Goal: Download file/media

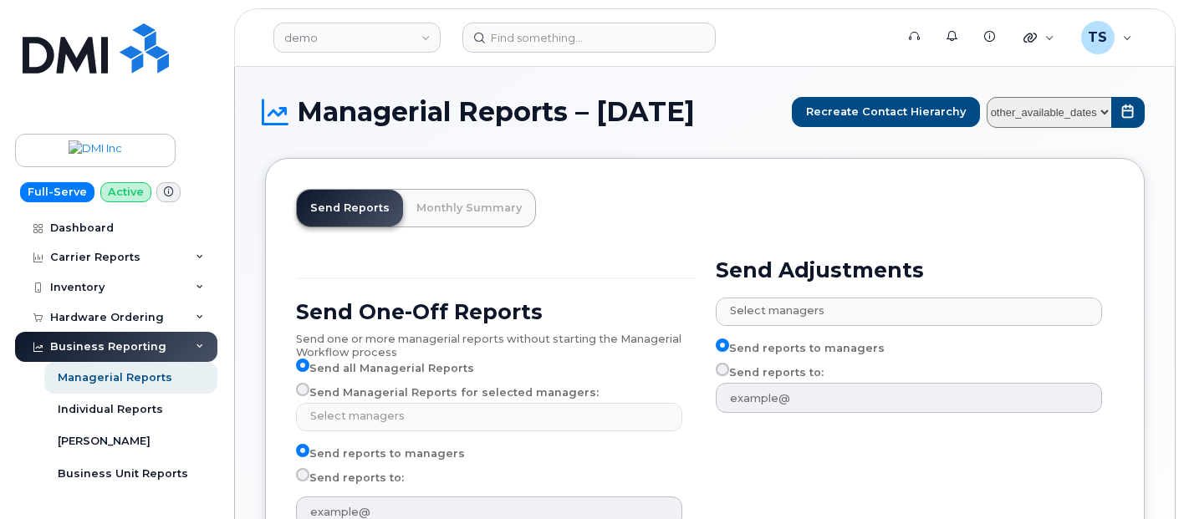
select select
click at [205, 89] on div "Full-Serve Active Dashboard Carrier Reports Monthly Billing Data Daily Data Poo…" at bounding box center [113, 259] width 227 height 519
click at [141, 214] on link "Dashboard" at bounding box center [116, 228] width 202 height 30
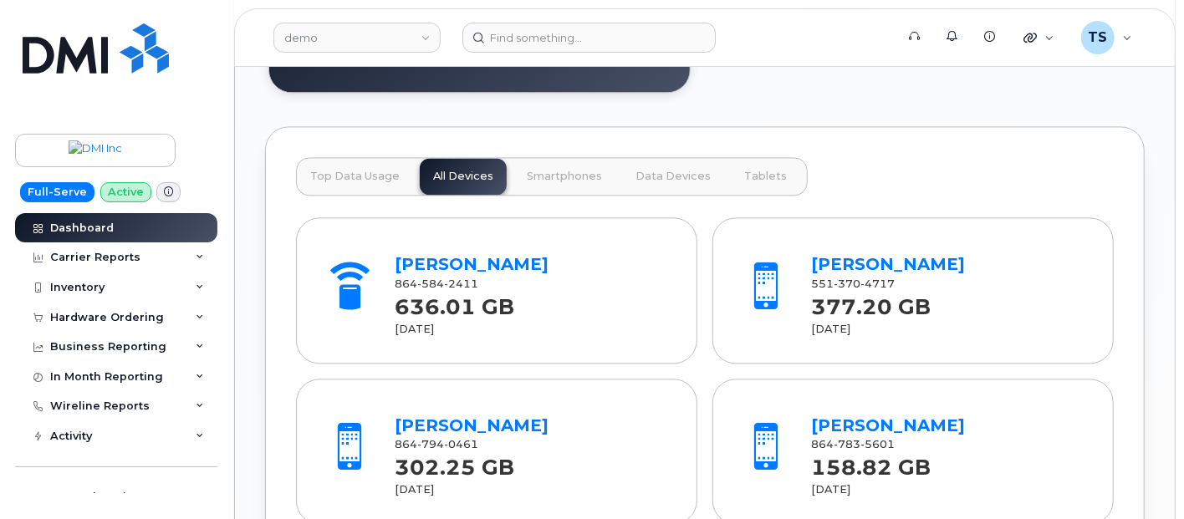
scroll to position [2245, 0]
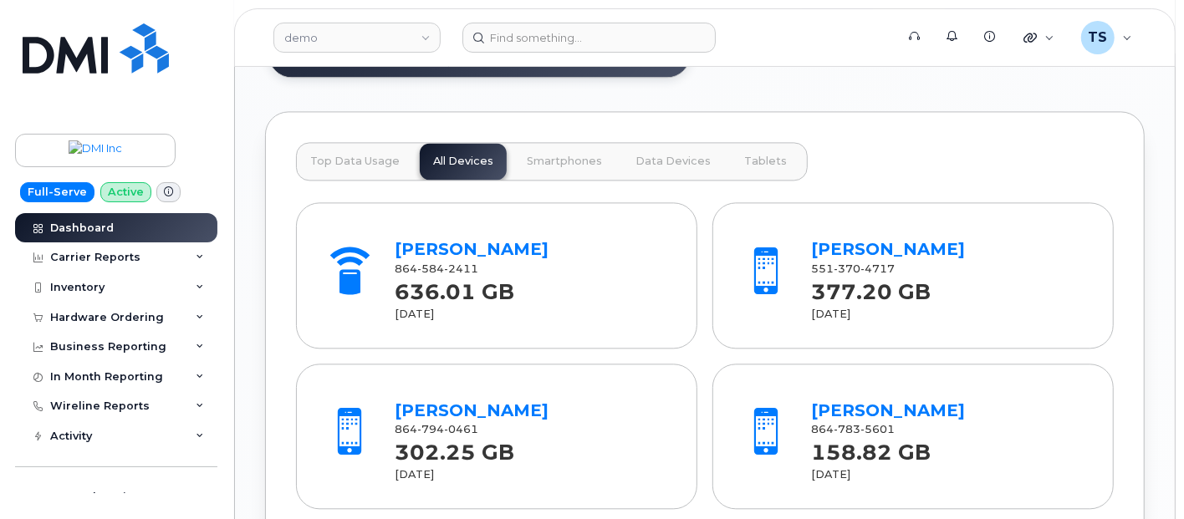
click at [622, 150] on button "Smartphones" at bounding box center [673, 161] width 102 height 37
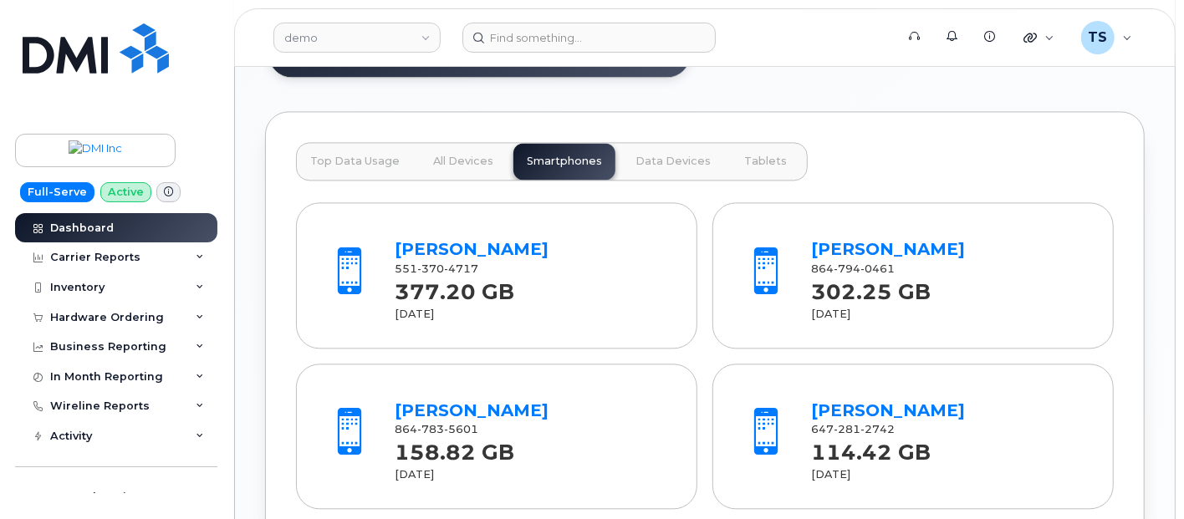
click at [648, 156] on span "Data Devices" at bounding box center [673, 161] width 75 height 13
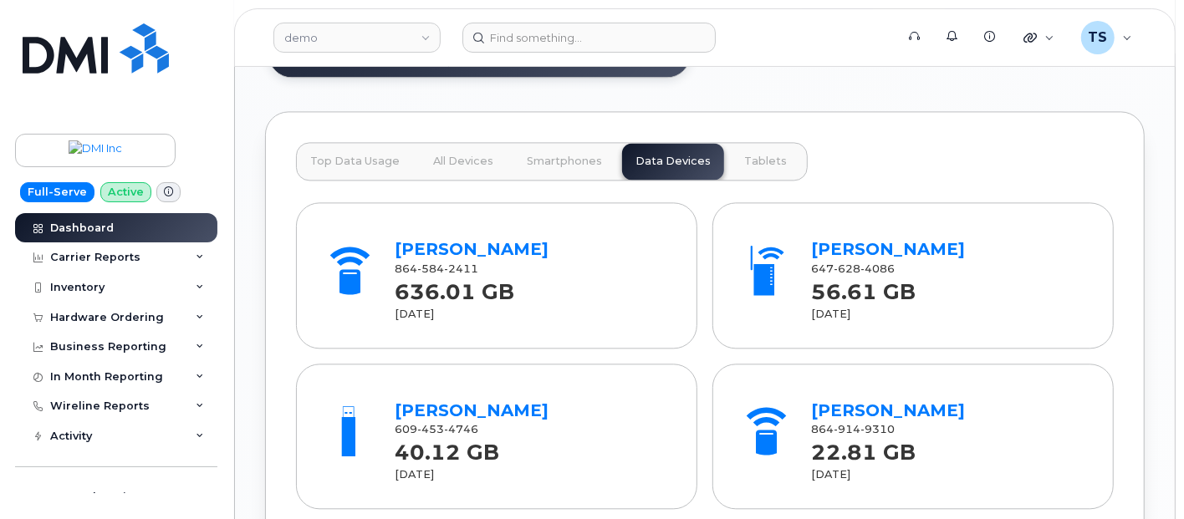
click at [709, 152] on div "Top Data Usage All Devices Smartphones Data Devices Tablets" at bounding box center [552, 161] width 512 height 38
click at [731, 155] on button "Tablets" at bounding box center [765, 161] width 69 height 37
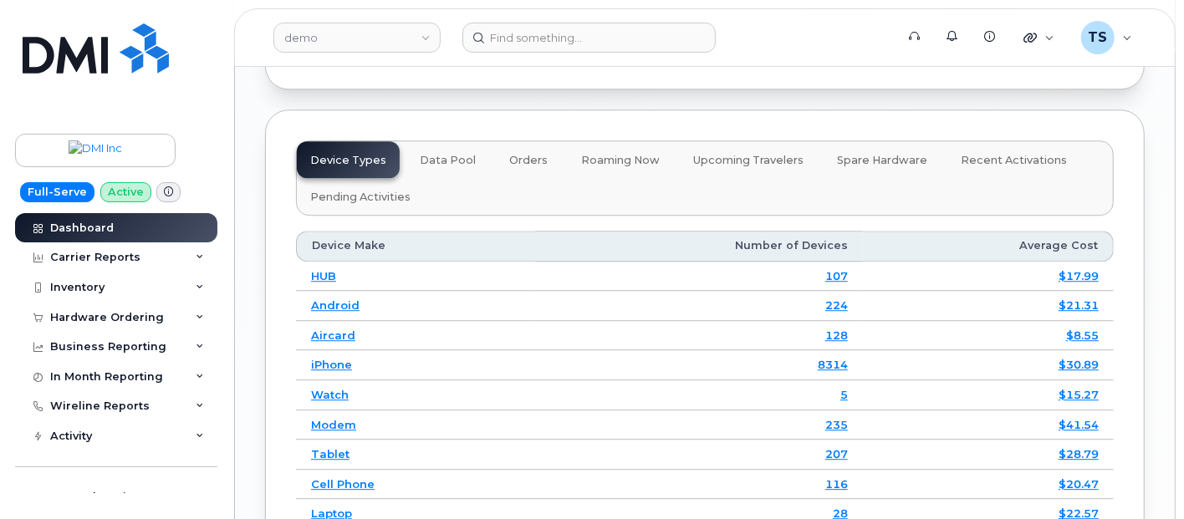
scroll to position [2802, 0]
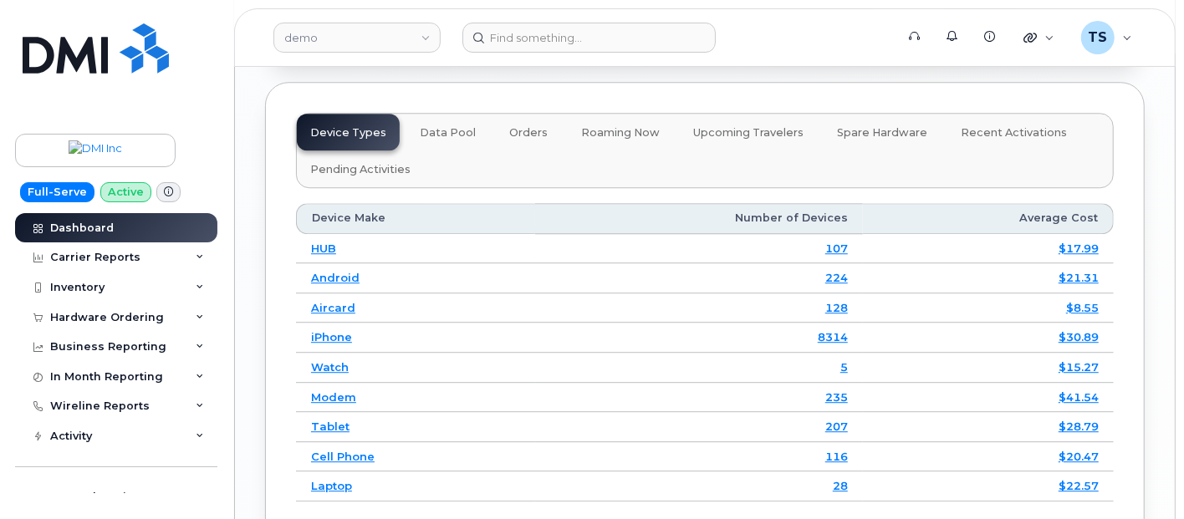
click at [824, 135] on button "Data Pool" at bounding box center [882, 132] width 117 height 37
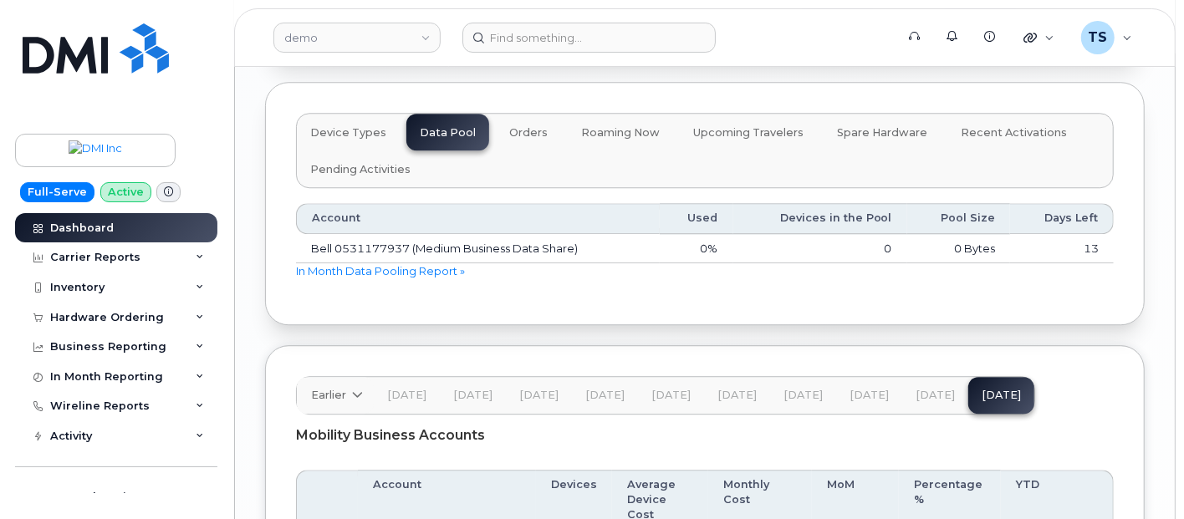
click at [528, 135] on button "Orders" at bounding box center [528, 132] width 65 height 37
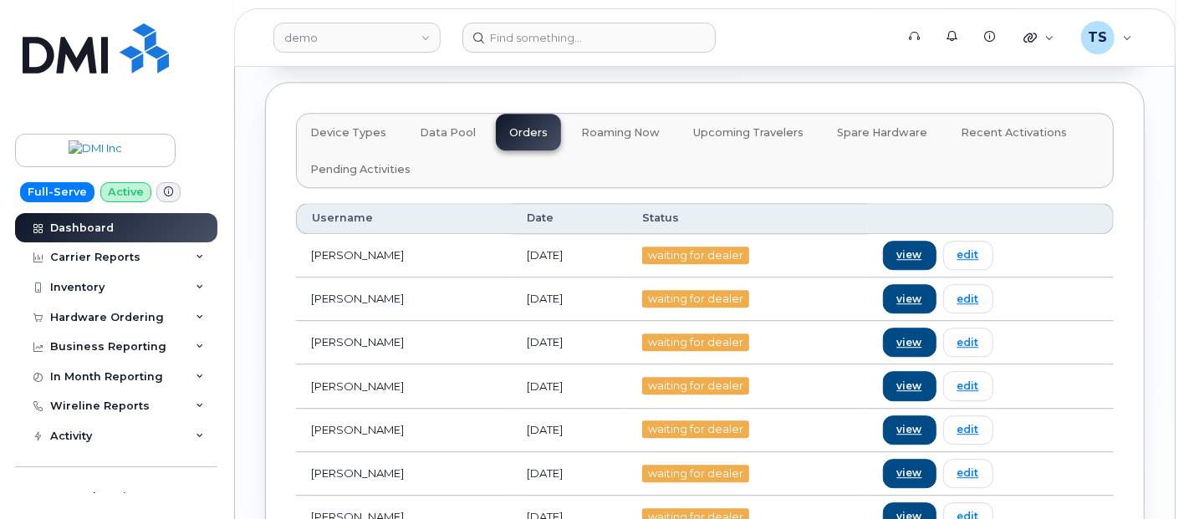
click at [631, 118] on button "Roaming Now" at bounding box center [620, 132] width 105 height 37
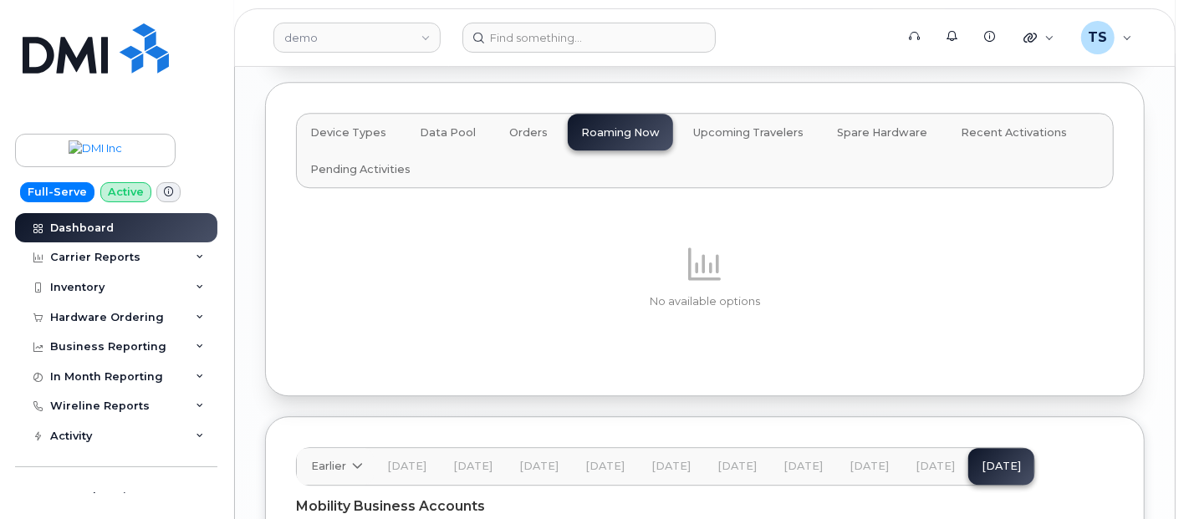
click at [758, 126] on span "Upcoming Travelers" at bounding box center [748, 132] width 110 height 13
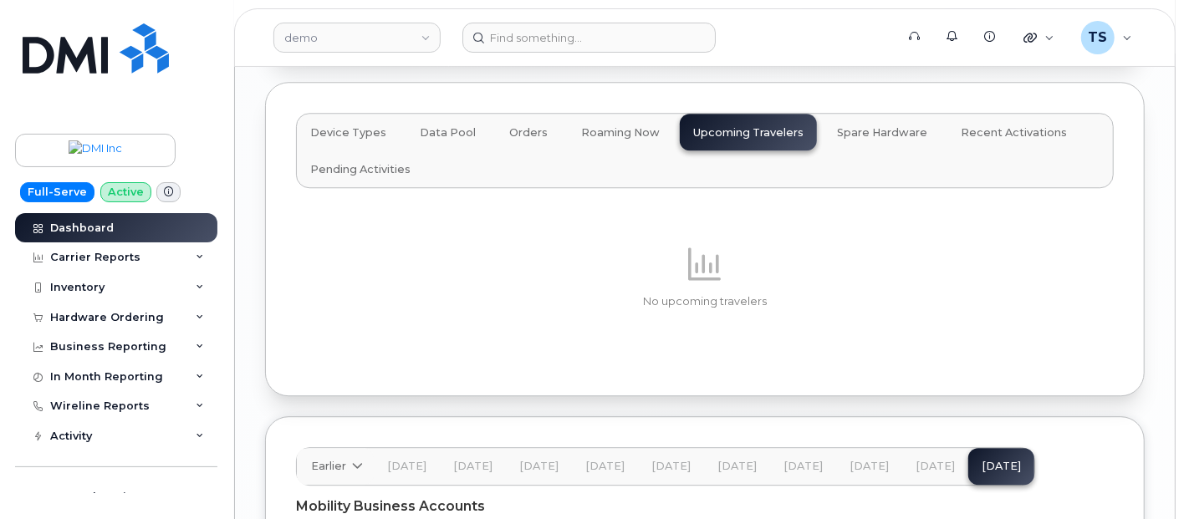
click at [869, 114] on button "Spare Hardware" at bounding box center [882, 132] width 117 height 37
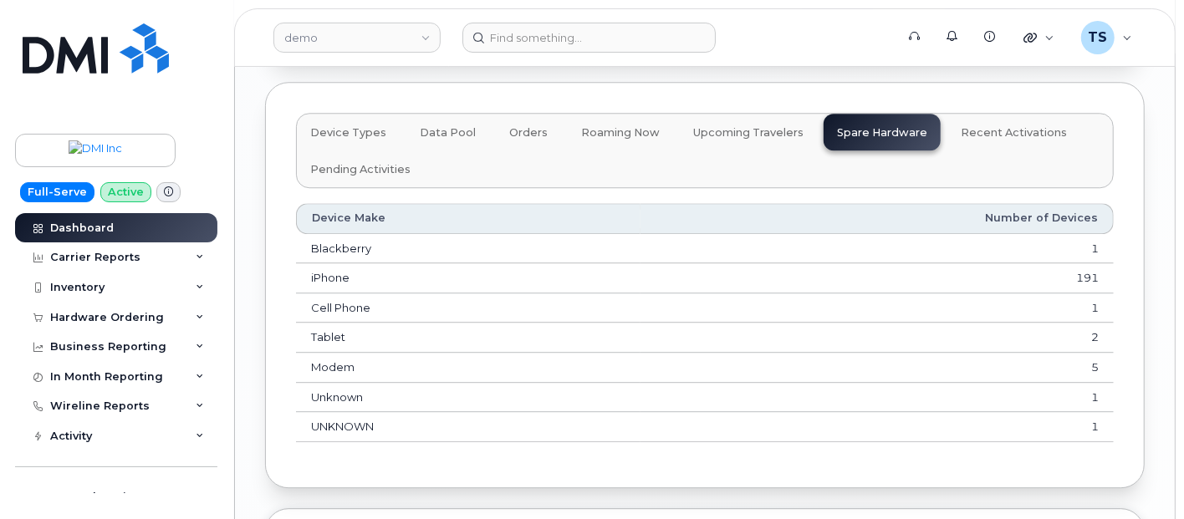
click at [986, 126] on span "Recent Activations" at bounding box center [1014, 132] width 106 height 13
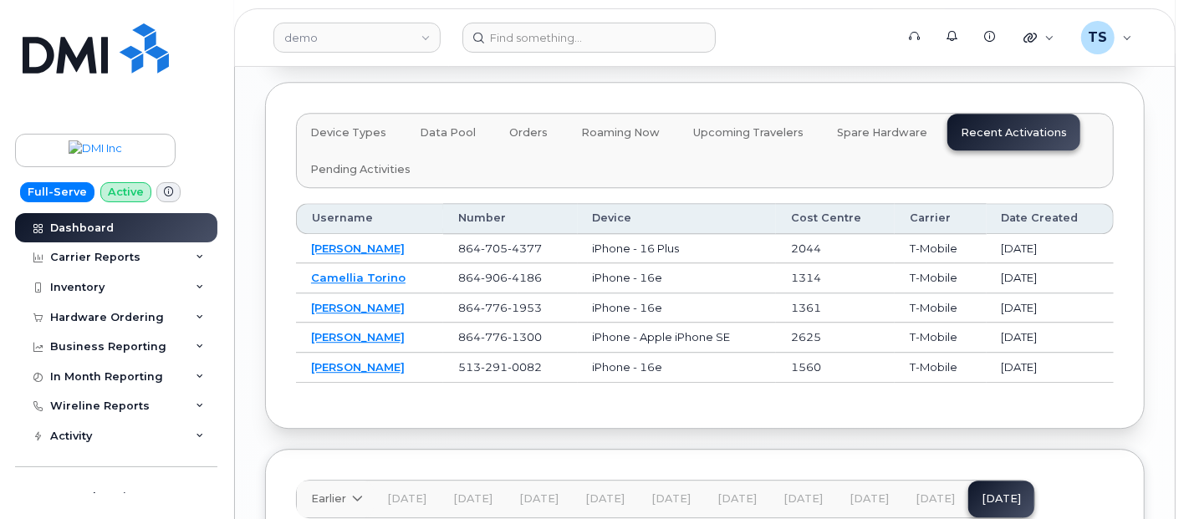
click at [394, 166] on span "Pending Activities" at bounding box center [360, 169] width 100 height 13
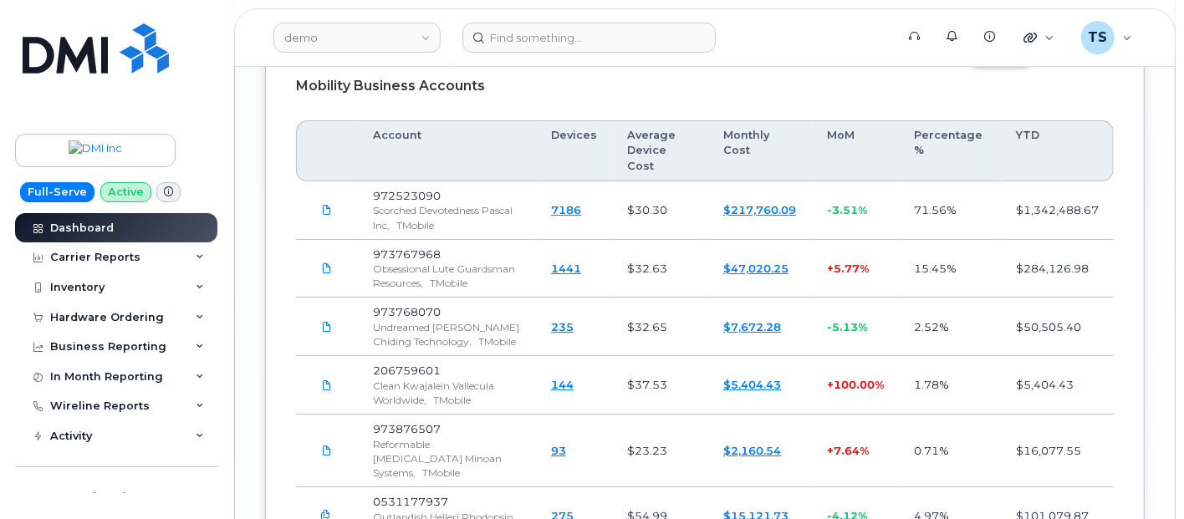
scroll to position [3639, 0]
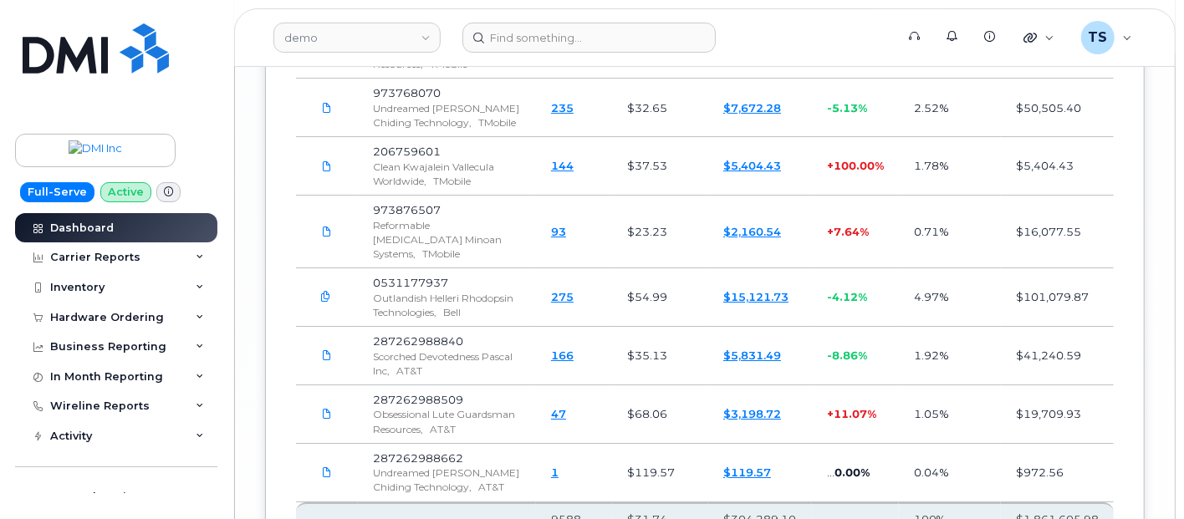
click at [331, 283] on button "button" at bounding box center [326, 298] width 30 height 30
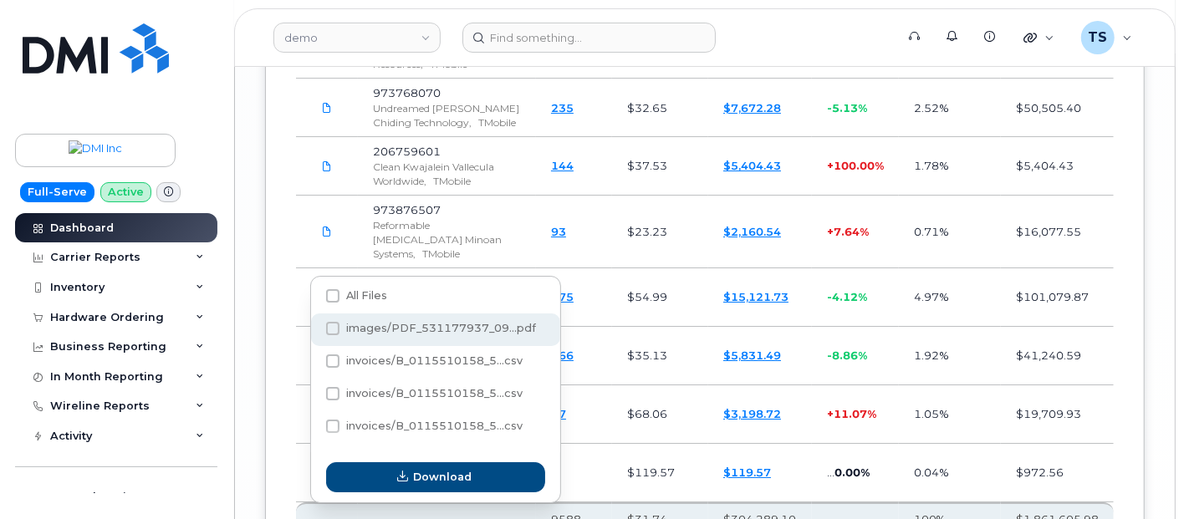
click at [389, 330] on span "images/PDF_531177937_09...pdf" at bounding box center [441, 328] width 190 height 13
click at [314, 330] on input "images/PDF_531177937_09...pdf" at bounding box center [310, 329] width 8 height 8
checkbox input "true"
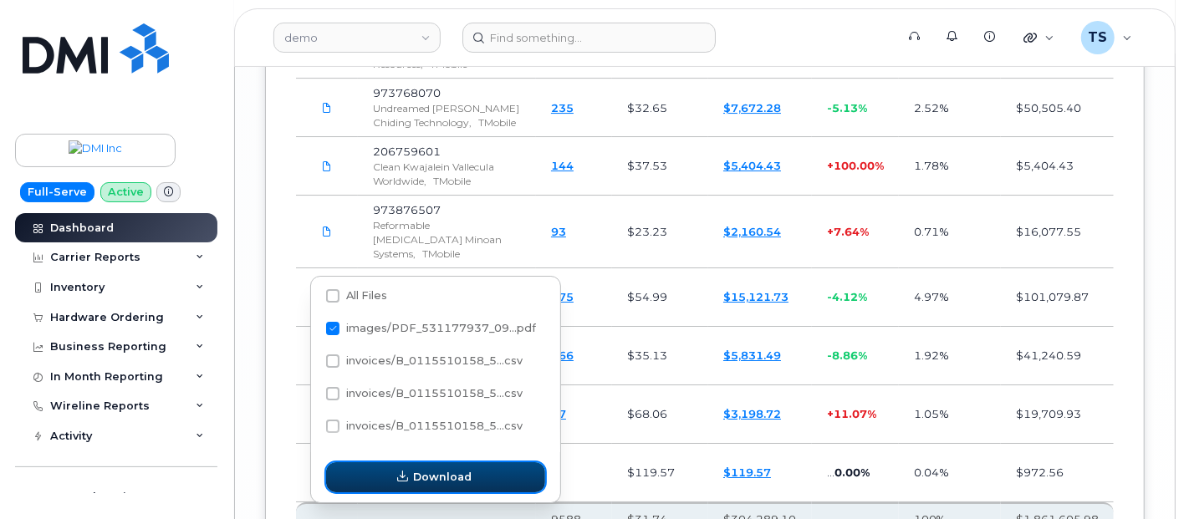
click at [472, 474] on button "Download" at bounding box center [435, 477] width 219 height 30
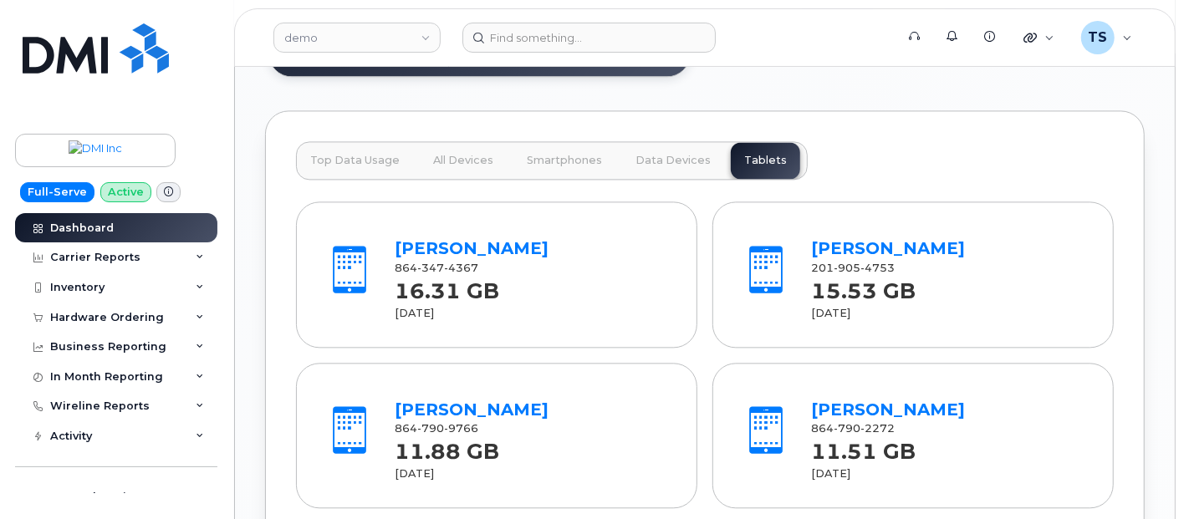
scroll to position [2245, 0]
